Goal: Information Seeking & Learning: Find specific fact

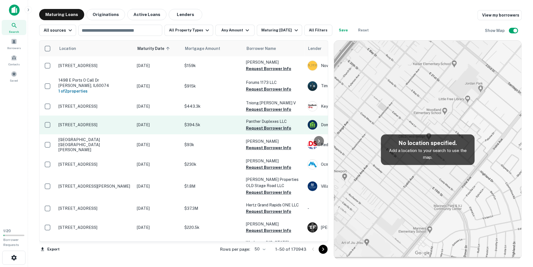
click at [271, 130] on button "Request Borrower Info" at bounding box center [268, 128] width 45 height 7
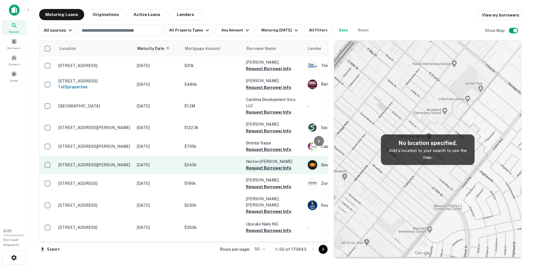
click at [270, 171] on button "Request Borrower Info" at bounding box center [268, 167] width 45 height 7
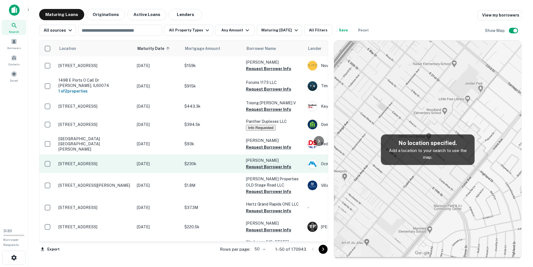
click at [267, 166] on button "Request Borrower Info" at bounding box center [268, 166] width 45 height 7
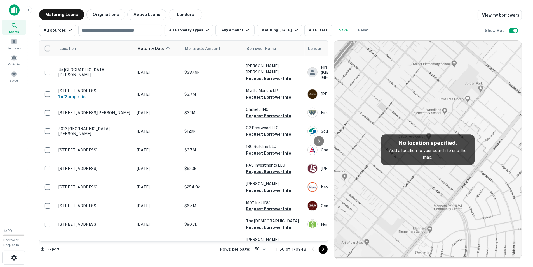
scroll to position [449, 0]
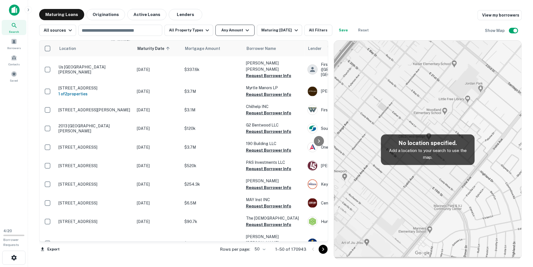
click at [235, 29] on button "Any Amount" at bounding box center [235, 30] width 39 height 11
type input "*******"
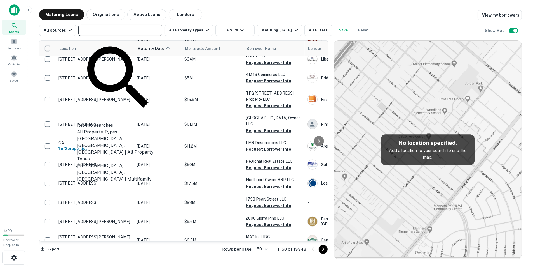
click at [132, 31] on input "text" at bounding box center [120, 30] width 80 height 8
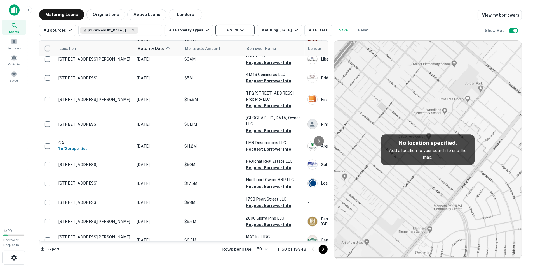
click at [238, 26] on button "> $5M" at bounding box center [235, 30] width 39 height 11
drag, startPoint x: 212, startPoint y: 62, endPoint x: 178, endPoint y: 62, distance: 34.2
type input "********"
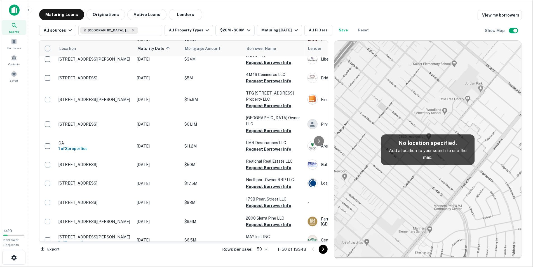
type input "********"
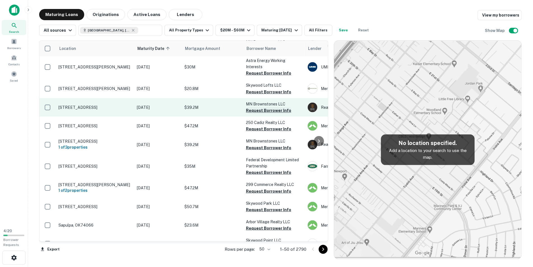
click at [272, 111] on button "Request Borrower Info" at bounding box center [268, 110] width 45 height 7
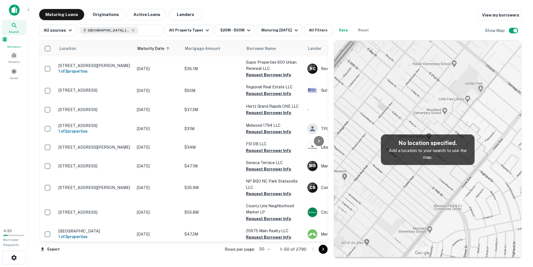
click at [8, 42] on span at bounding box center [5, 39] width 6 height 6
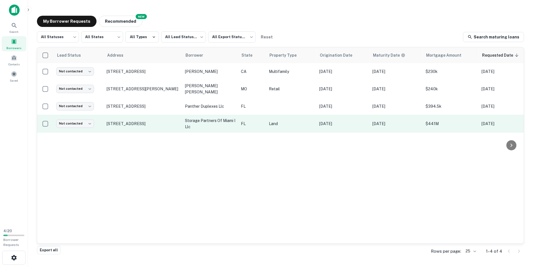
click at [136, 125] on td "234 Ne 26th St Miami, FL33137" at bounding box center [143, 124] width 78 height 18
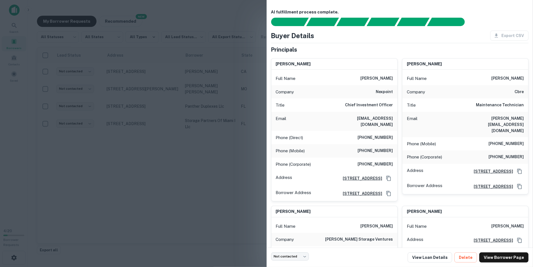
drag, startPoint x: 362, startPoint y: 78, endPoint x: 393, endPoint y: 79, distance: 31.7
click at [393, 79] on div "Full Name matt r. mcgraner" at bounding box center [335, 78] width 126 height 13
copy h6 "[PERSON_NAME]"
click at [454, 43] on hr at bounding box center [400, 43] width 258 height 0
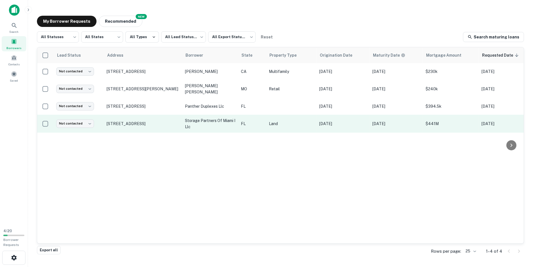
click at [387, 122] on p "[DATE]" at bounding box center [397, 123] width 48 height 6
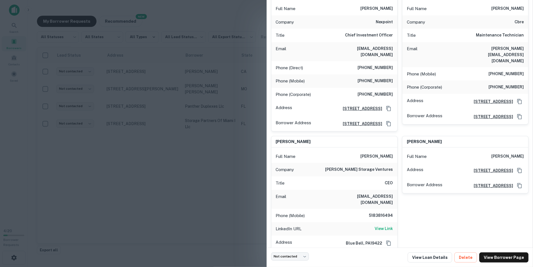
scroll to position [129, 0]
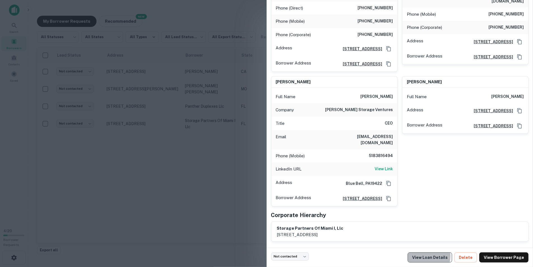
click at [433, 256] on link "View Loan Details" at bounding box center [430, 257] width 45 height 10
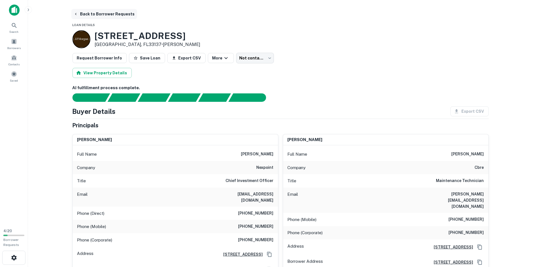
click at [100, 13] on button "Back to Borrower Requests" at bounding box center [104, 14] width 66 height 10
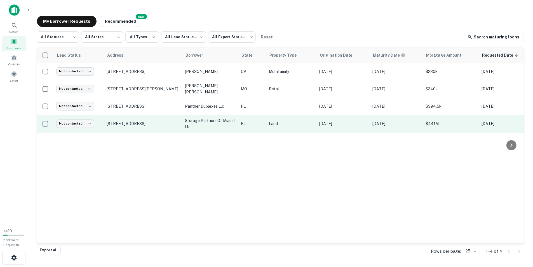
click at [217, 120] on p "storage partners of miami i llc" at bounding box center [210, 123] width 50 height 12
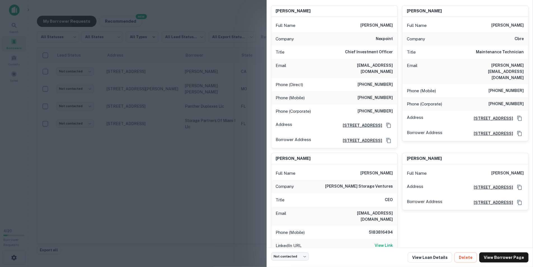
scroll to position [129, 0]
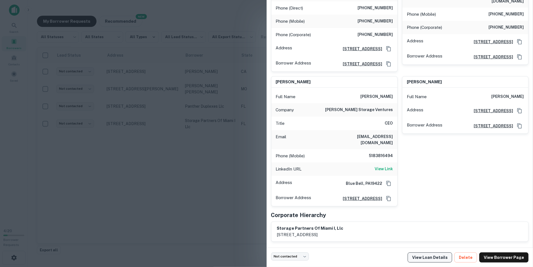
click at [429, 257] on link "View Loan Details" at bounding box center [430, 257] width 45 height 10
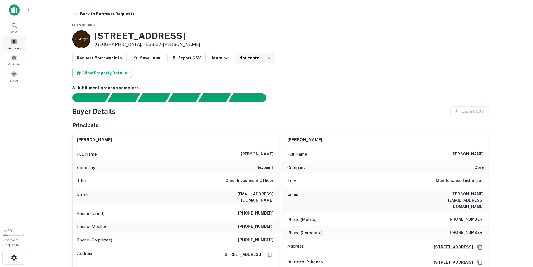
click at [13, 38] on span at bounding box center [14, 41] width 6 height 6
